Goal: Information Seeking & Learning: Learn about a topic

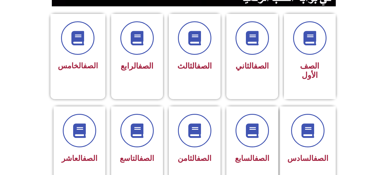
scroll to position [149, 0]
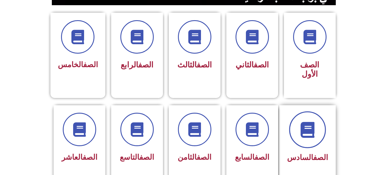
click at [302, 124] on icon at bounding box center [307, 129] width 16 height 16
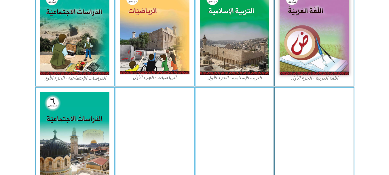
scroll to position [194, 0]
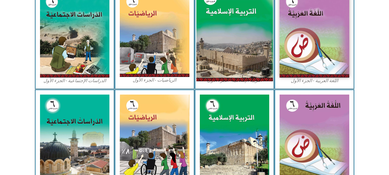
click at [239, 44] on img at bounding box center [234, 33] width 77 height 95
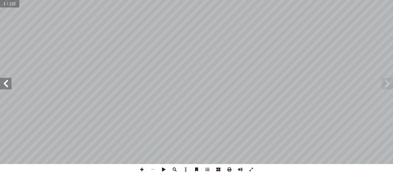
click at [7, 80] on span at bounding box center [6, 84] width 12 height 12
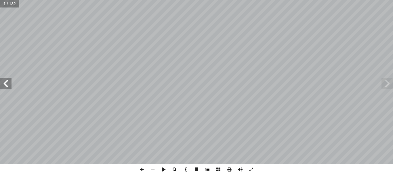
click at [7, 80] on span at bounding box center [6, 84] width 12 height 12
click at [7, 82] on span at bounding box center [6, 84] width 12 height 12
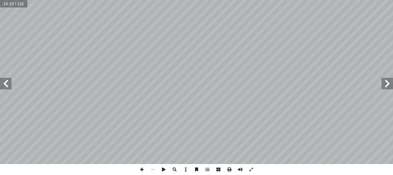
click at [7, 82] on span at bounding box center [6, 84] width 12 height 12
click at [4, 81] on span at bounding box center [6, 84] width 12 height 12
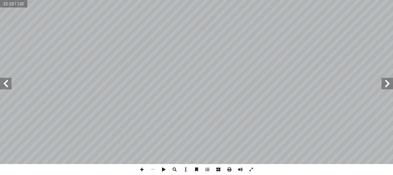
click at [4, 81] on span at bounding box center [6, 84] width 12 height 12
click at [5, 81] on span at bounding box center [6, 84] width 12 height 12
click at [4, 86] on span at bounding box center [6, 84] width 12 height 12
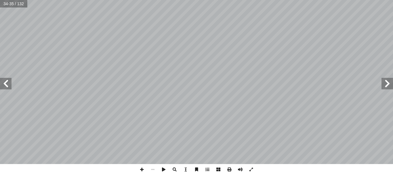
click at [8, 88] on span at bounding box center [6, 84] width 12 height 12
